Goal: Navigation & Orientation: Find specific page/section

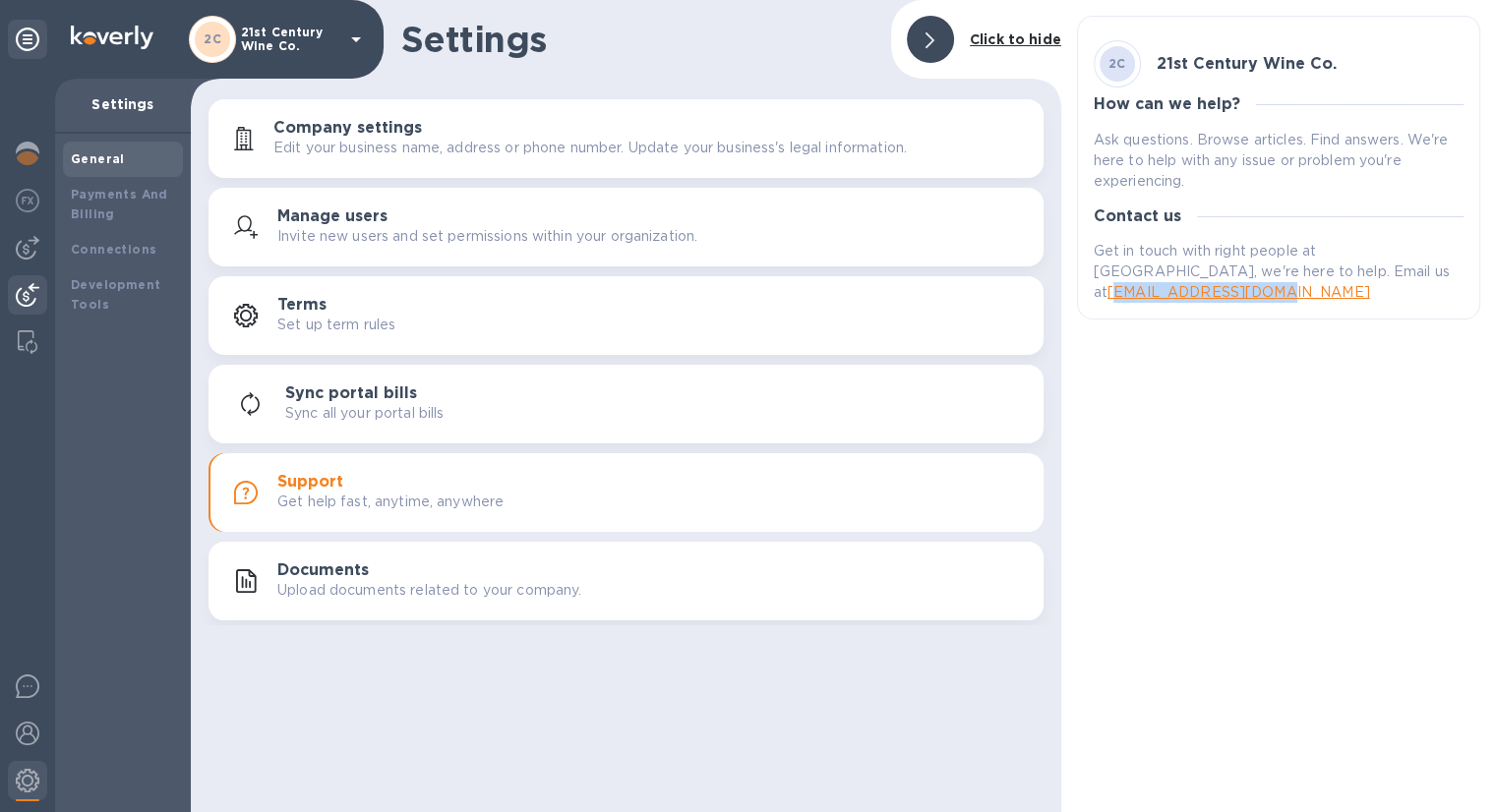
click at [31, 295] on img at bounding box center [28, 295] width 24 height 24
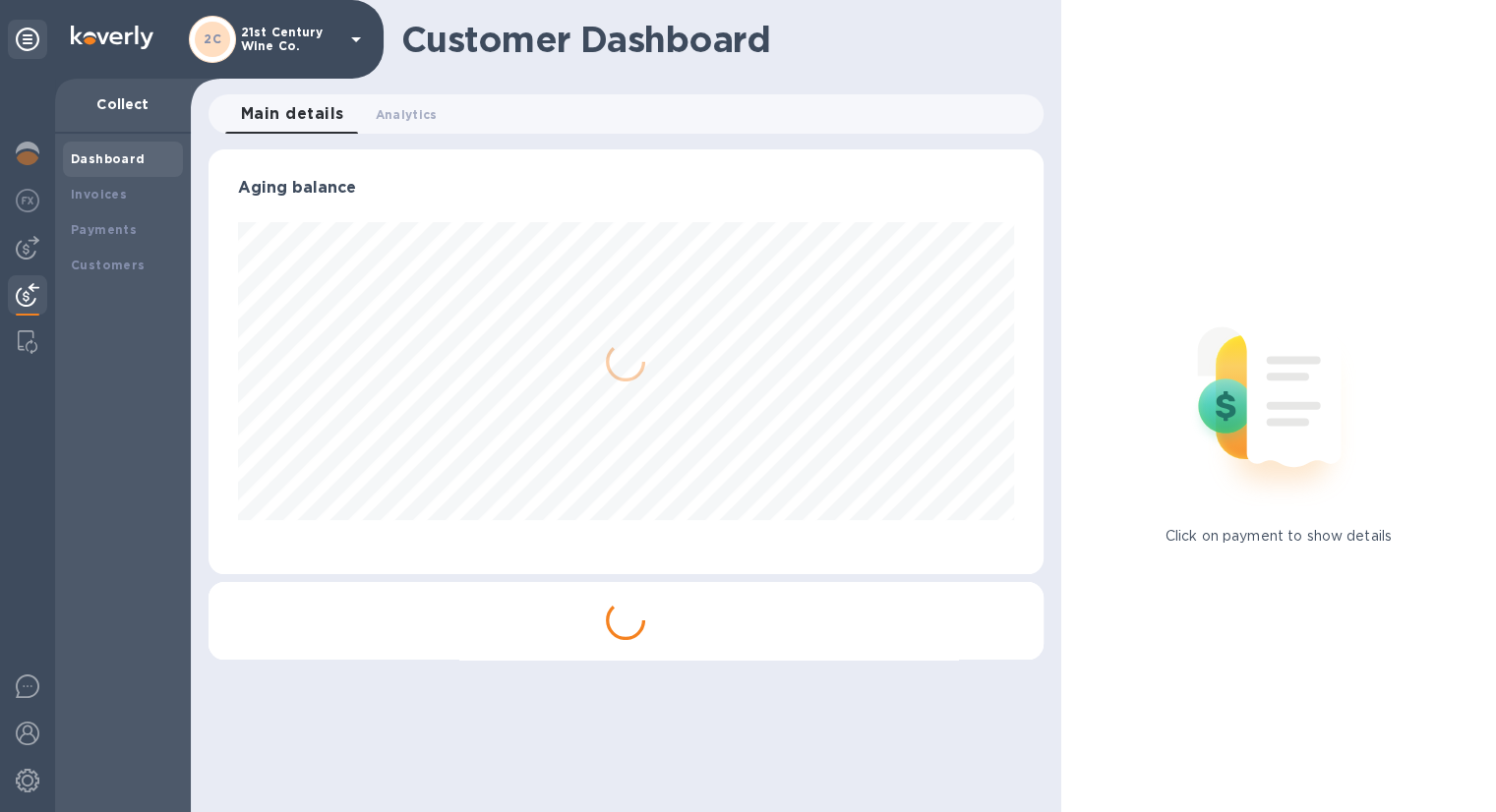
scroll to position [424, 834]
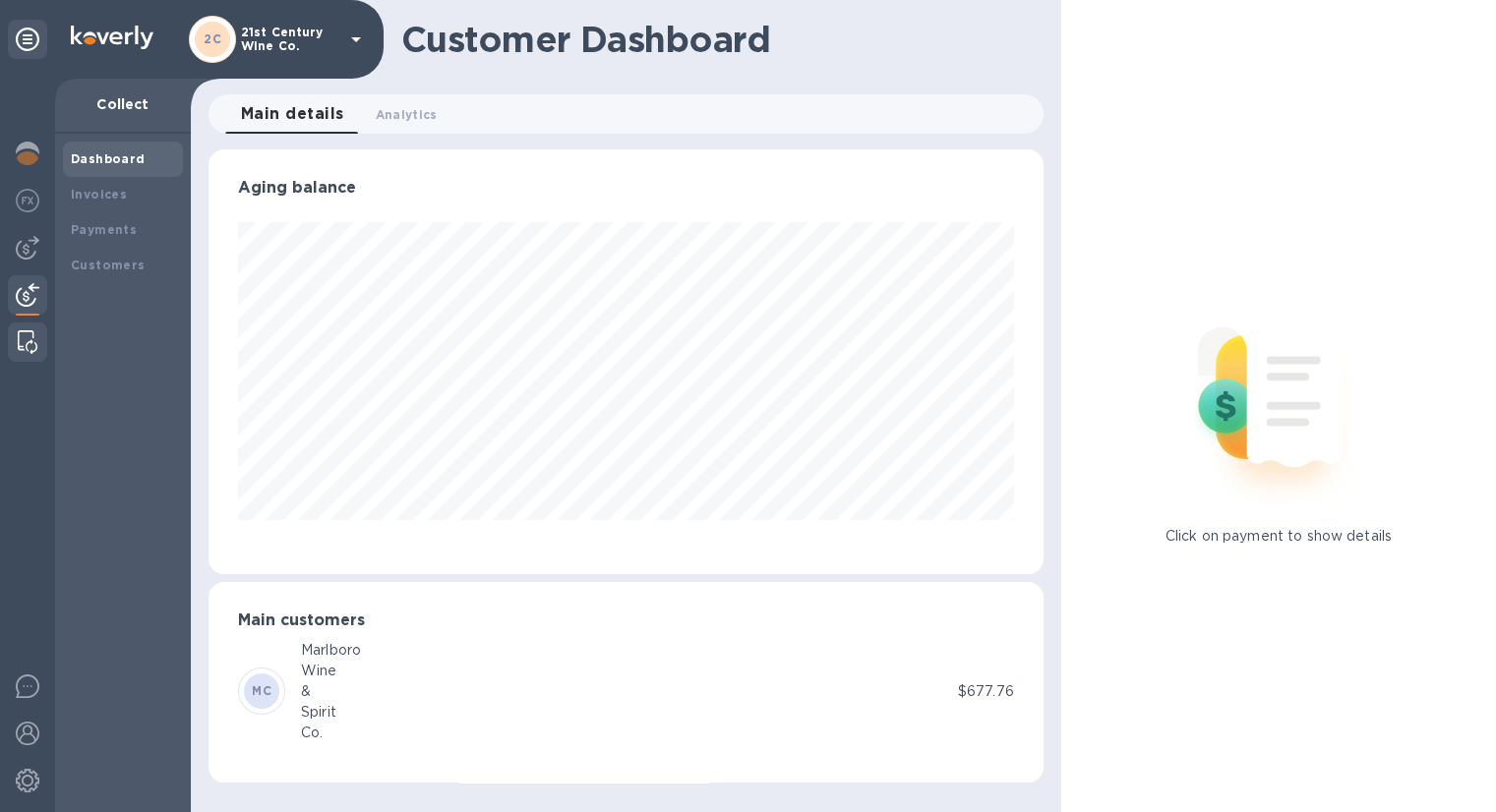
click at [34, 348] on img at bounding box center [28, 343] width 20 height 24
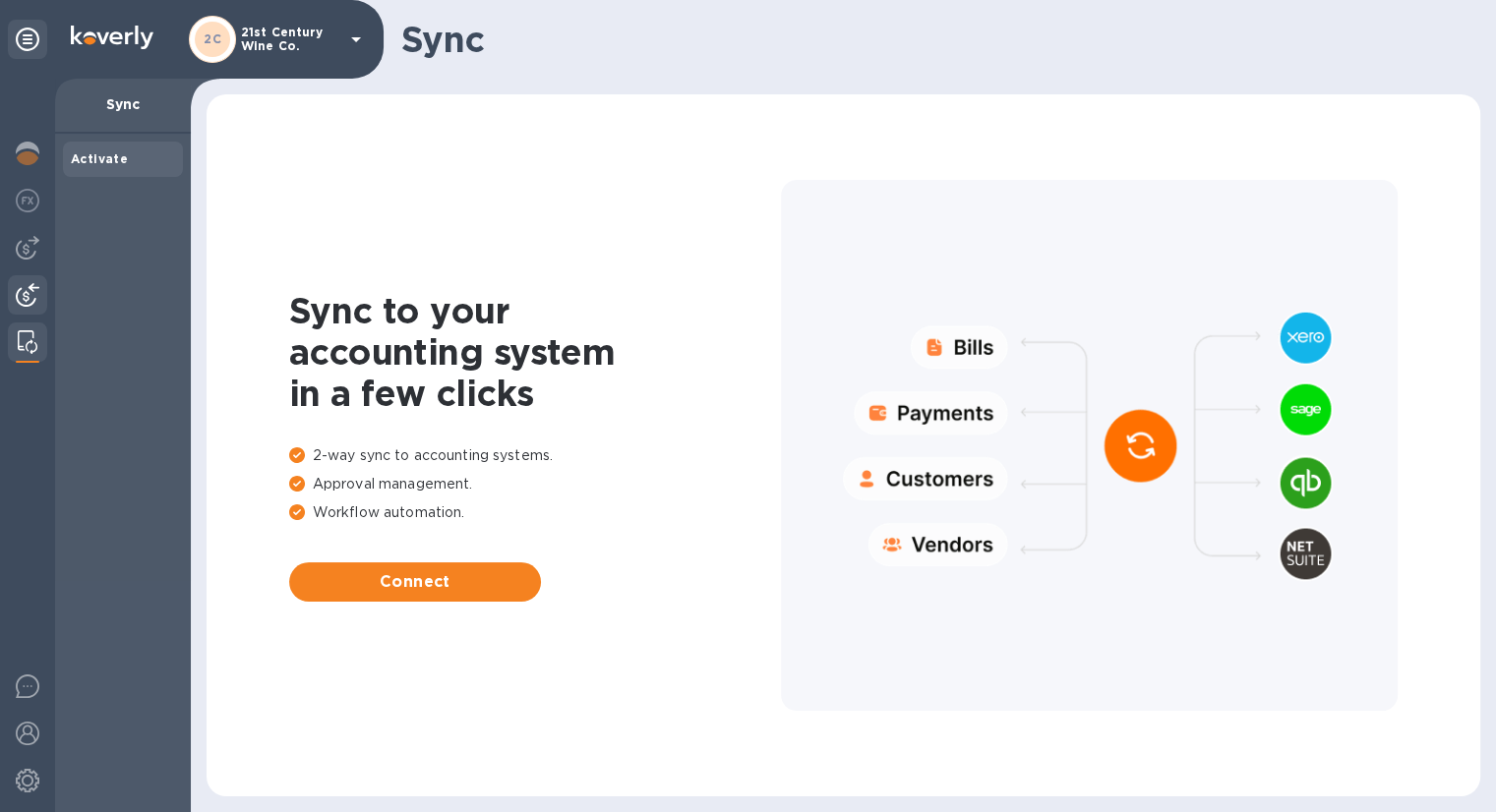
click at [29, 288] on img at bounding box center [28, 295] width 24 height 24
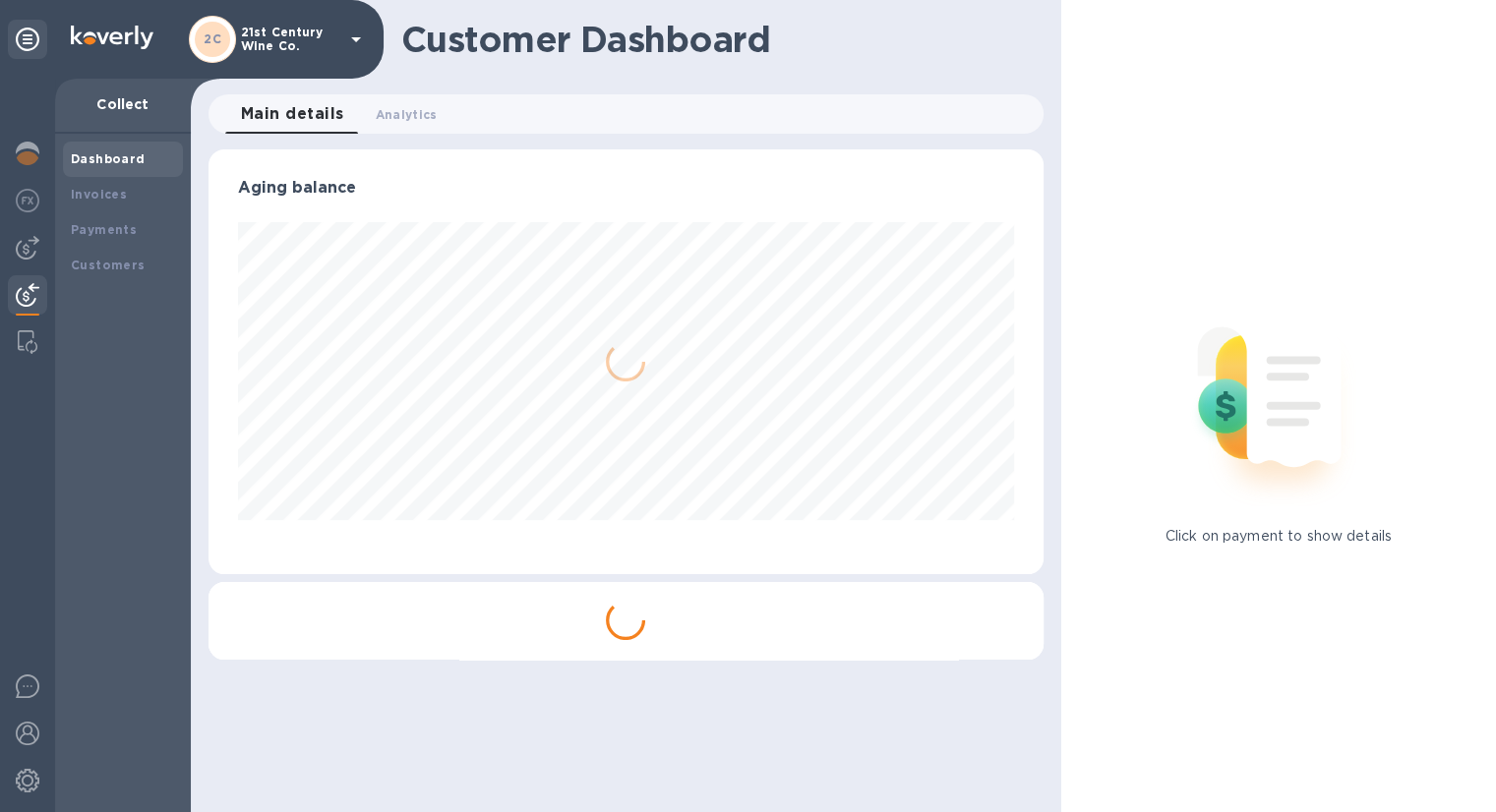
scroll to position [424, 834]
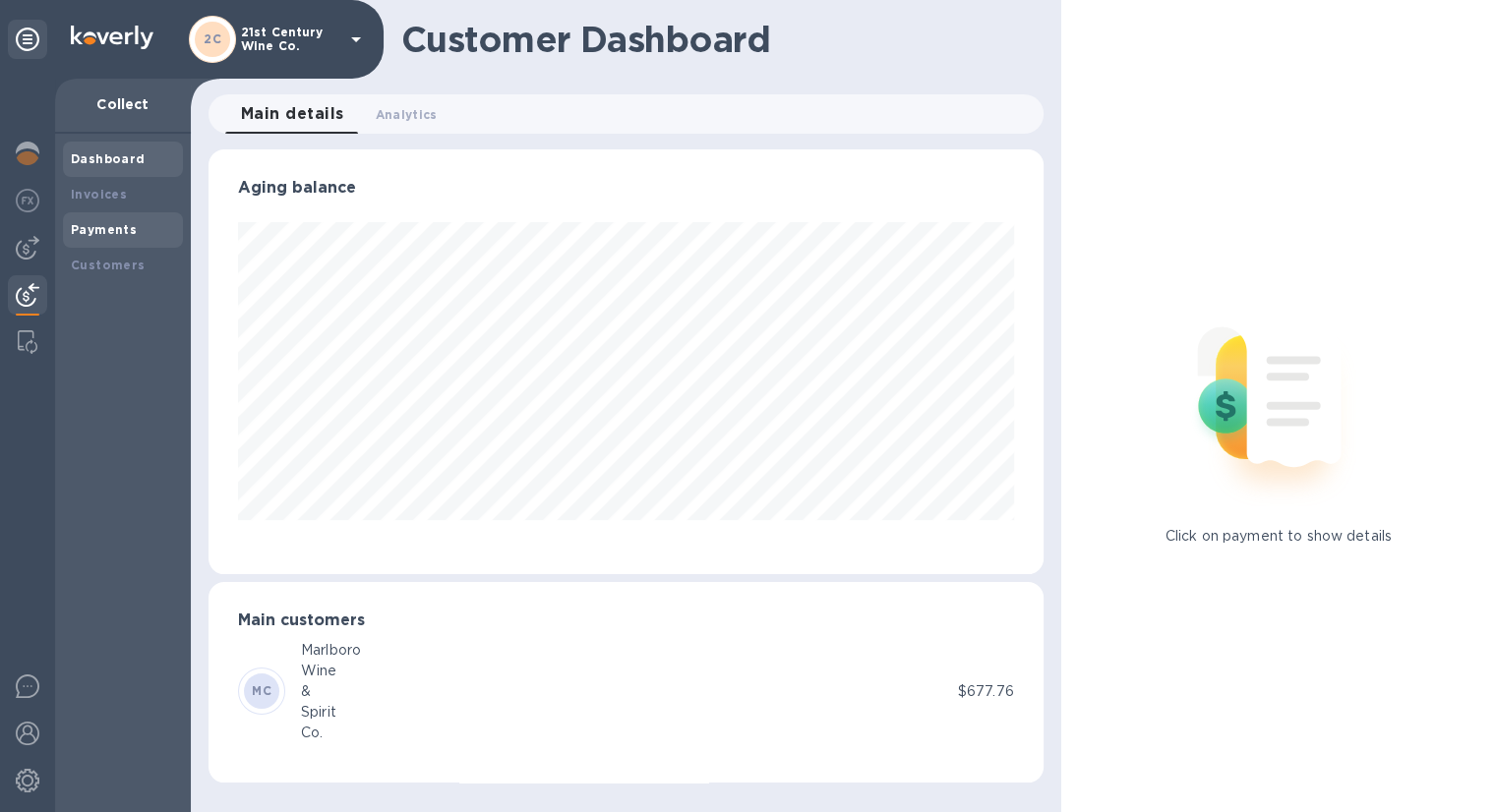
click at [116, 217] on div "Payments" at bounding box center [123, 230] width 120 height 36
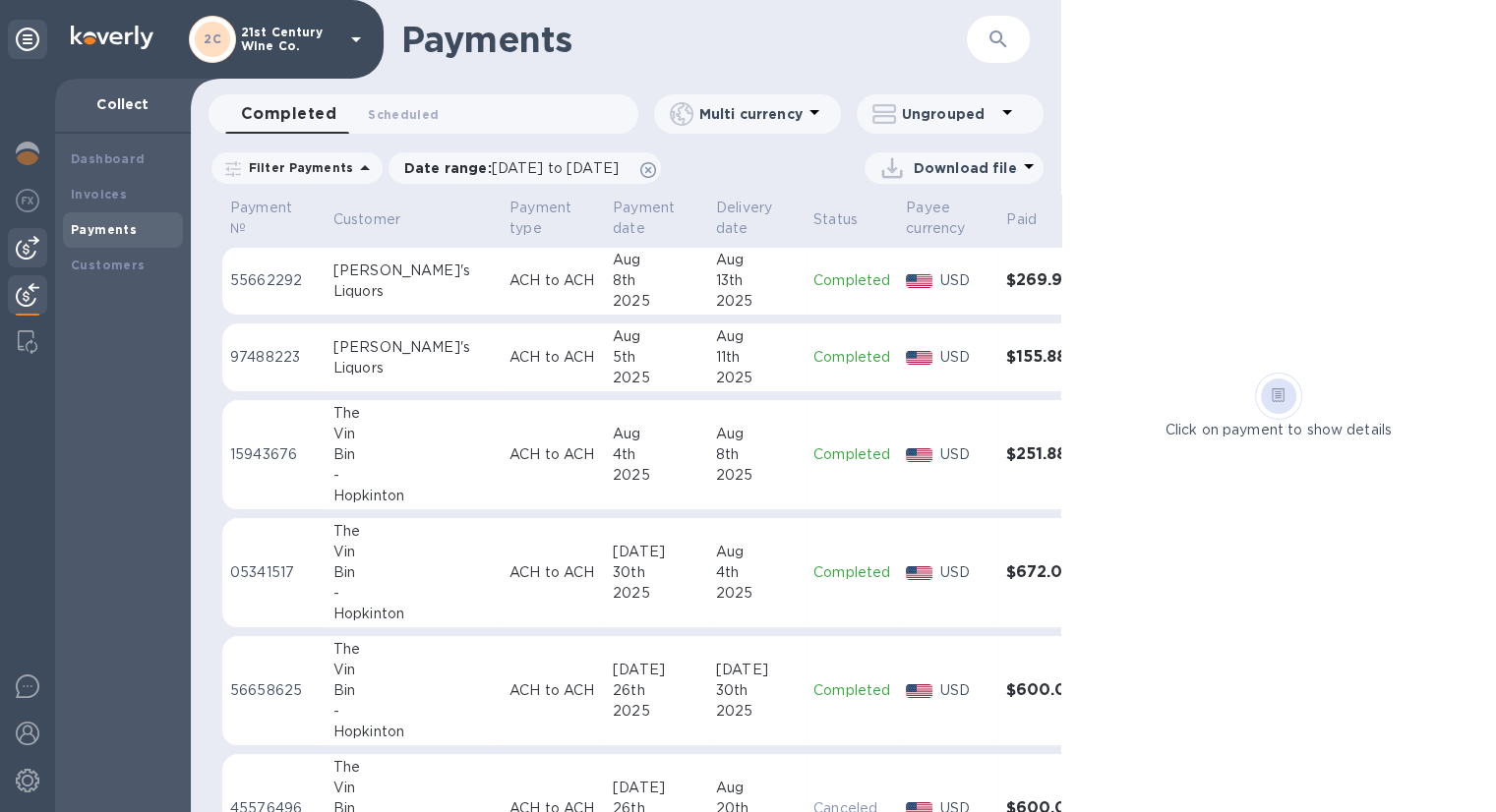
click at [28, 242] on img at bounding box center [28, 248] width 24 height 24
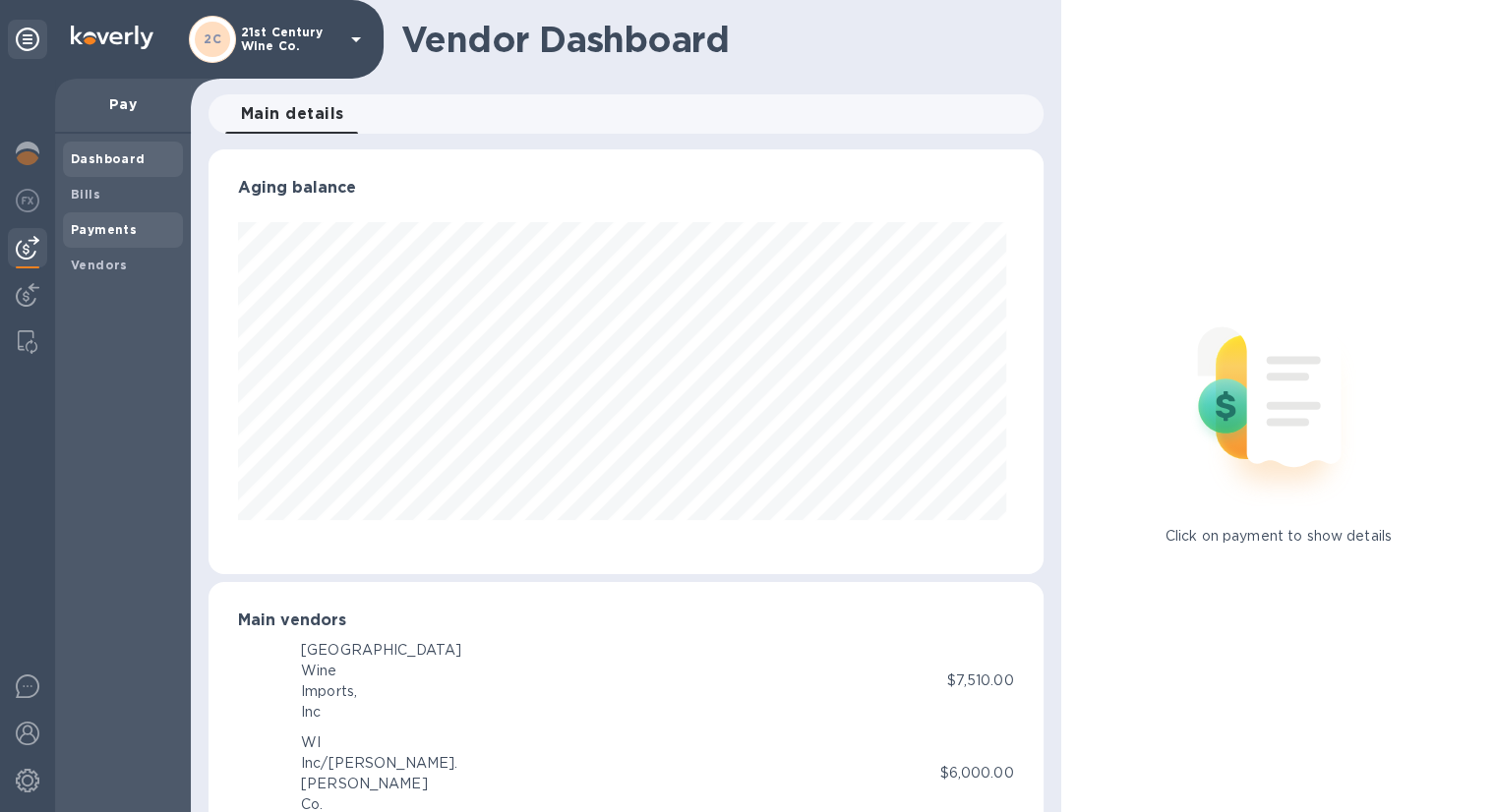
scroll to position [424, 826]
click at [130, 229] on b "Payments" at bounding box center [104, 229] width 66 height 15
